Goal: Information Seeking & Learning: Learn about a topic

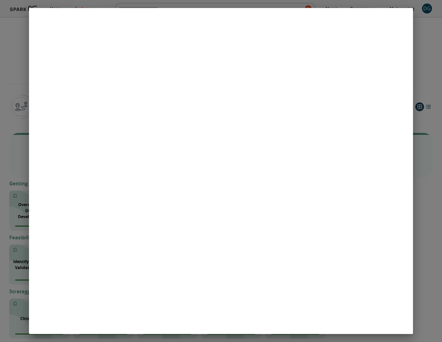
scroll to position [393, 0]
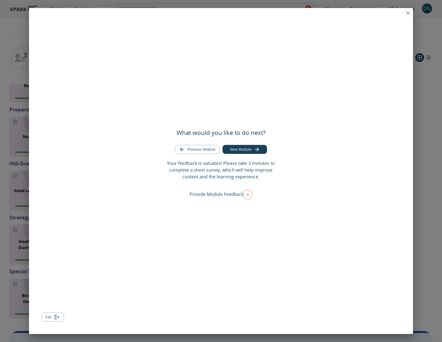
click at [406, 15] on icon "close" at bounding box center [408, 13] width 6 height 6
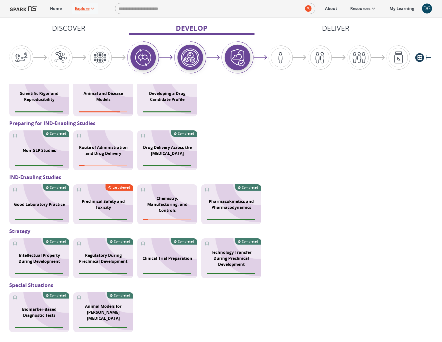
scroll to position [424, 0]
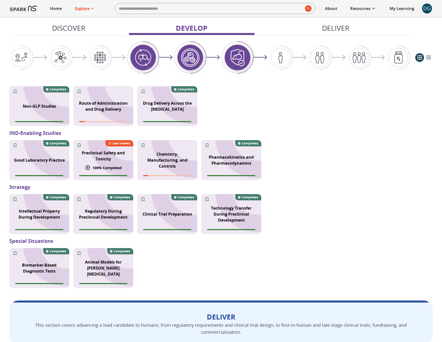
click at [102, 154] on p "Preclinical Safety and Toxicity" at bounding box center [103, 156] width 54 height 12
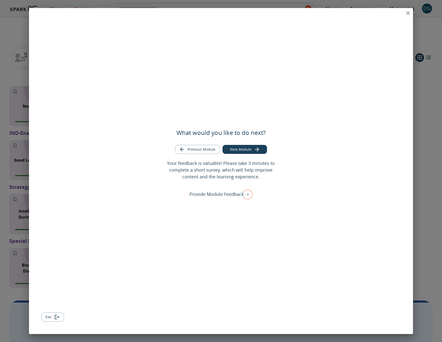
click at [407, 15] on icon "close" at bounding box center [408, 13] width 6 height 6
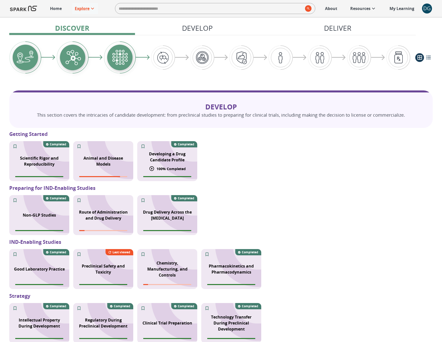
scroll to position [349, 0]
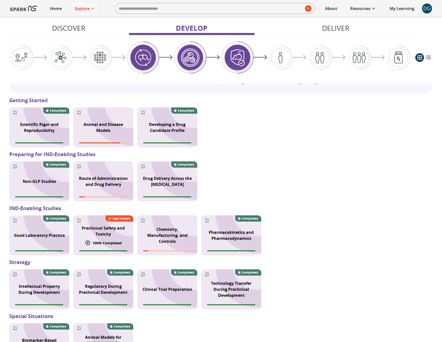
click at [104, 233] on p "Preclinical Safety and Toxicity" at bounding box center [103, 231] width 54 height 12
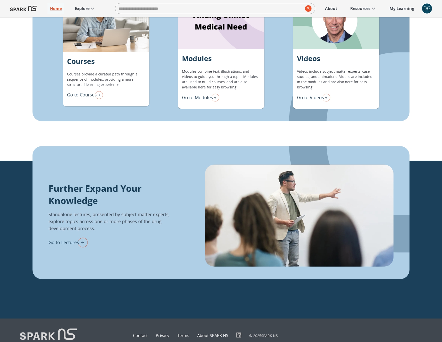
scroll to position [519, 0]
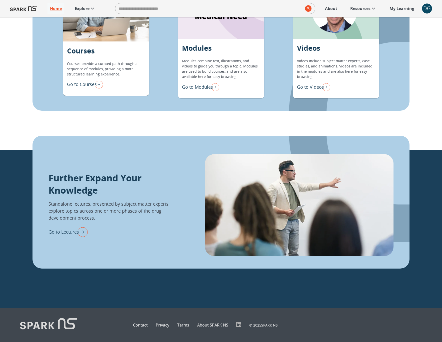
click at [202, 87] on p "Go to Modules" at bounding box center [197, 87] width 31 height 7
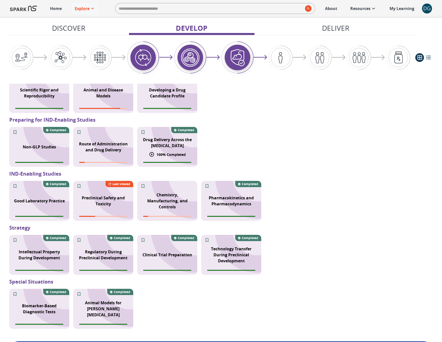
scroll to position [383, 0]
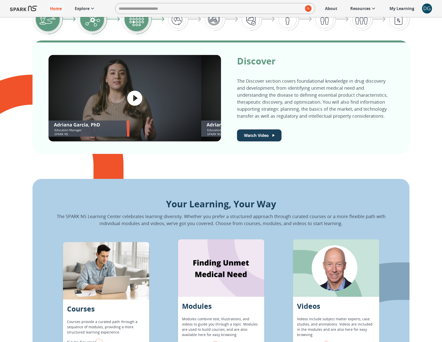
click at [209, 342] on p "Go to Modules" at bounding box center [197, 345] width 31 height 7
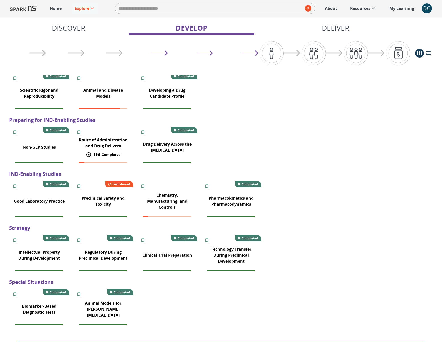
scroll to position [376, 0]
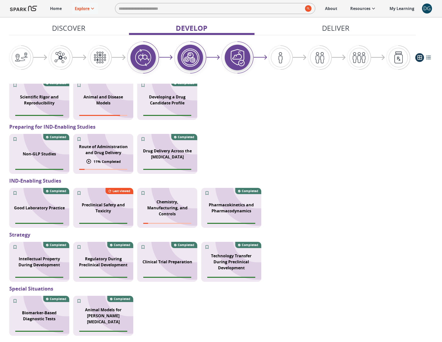
click at [105, 150] on p "Route of Administration and Drug Delivery" at bounding box center [103, 150] width 54 height 12
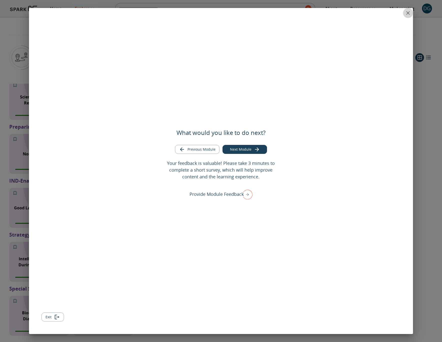
click at [408, 13] on icon "close" at bounding box center [408, 13] width 4 height 4
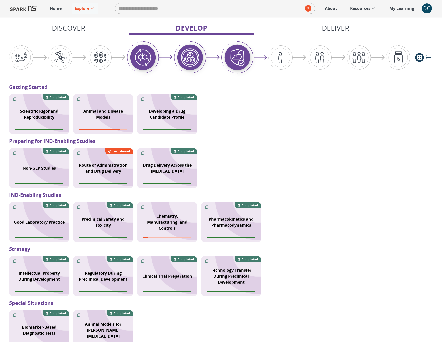
scroll to position [353, 0]
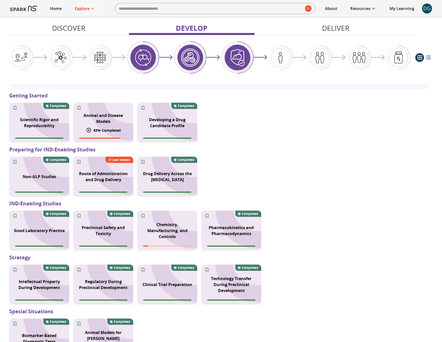
click at [113, 121] on p "Animal and Disease Models" at bounding box center [103, 119] width 54 height 12
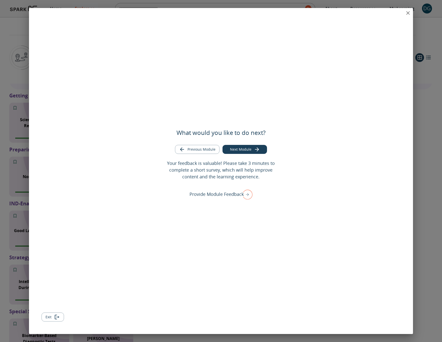
click at [408, 12] on icon "close" at bounding box center [408, 13] width 6 height 6
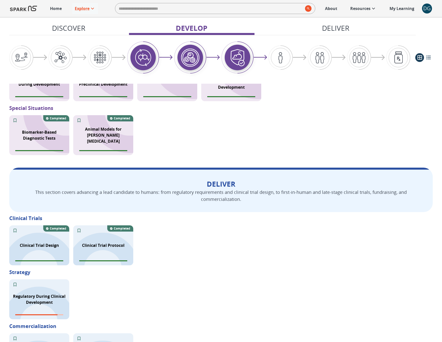
scroll to position [635, 0]
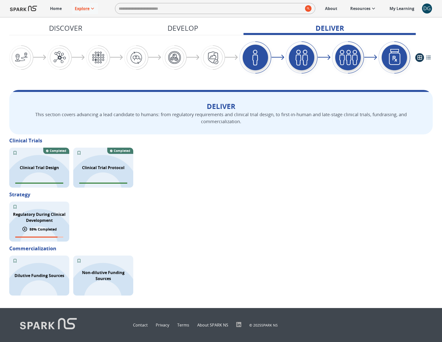
click at [44, 219] on p "Regulatory During Clinical Development" at bounding box center [39, 218] width 54 height 12
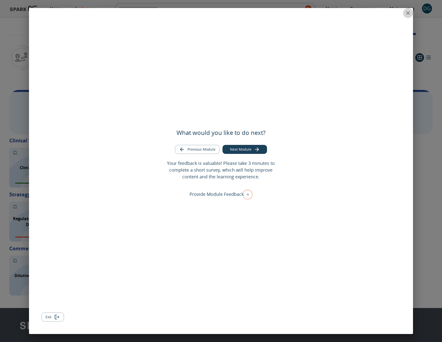
click at [410, 15] on icon "close" at bounding box center [408, 13] width 6 height 6
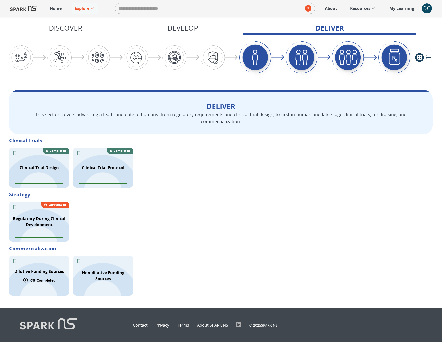
click at [34, 274] on p "Dilutive Funding Sources" at bounding box center [40, 272] width 50 height 6
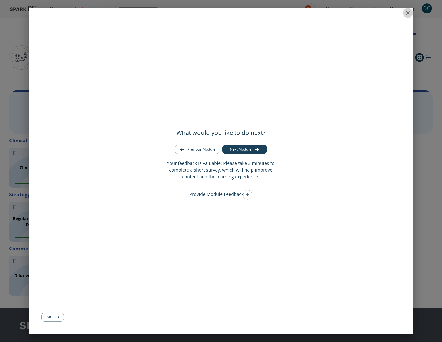
click at [409, 14] on icon "close" at bounding box center [408, 13] width 4 height 4
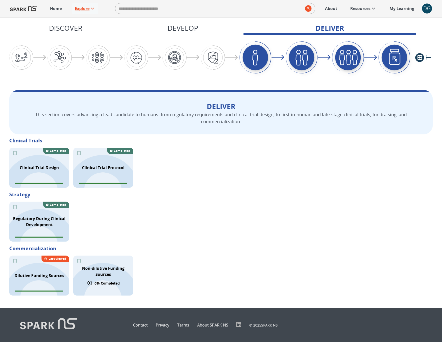
click at [107, 279] on div "Non-dilutive Funding Sources" at bounding box center [103, 272] width 60 height 18
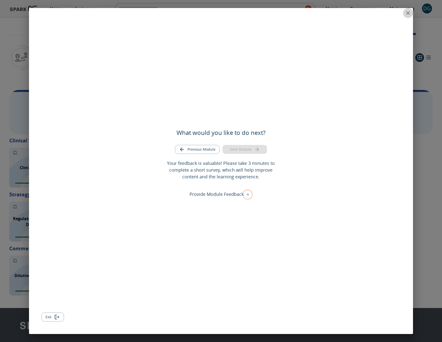
click at [408, 12] on icon "close" at bounding box center [408, 13] width 4 height 4
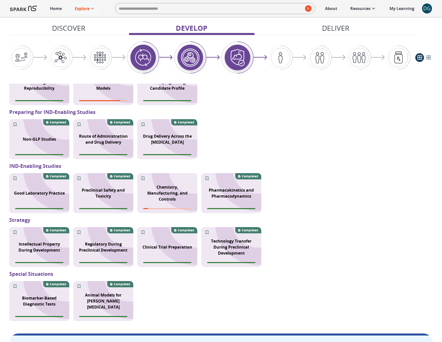
scroll to position [392, 0]
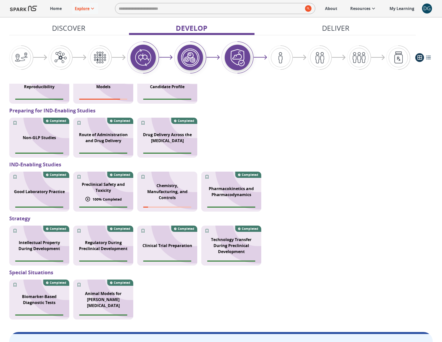
click at [96, 196] on div "Preclinical Safety and Toxicity" at bounding box center [103, 188] width 60 height 18
